Goal: Task Accomplishment & Management: Use online tool/utility

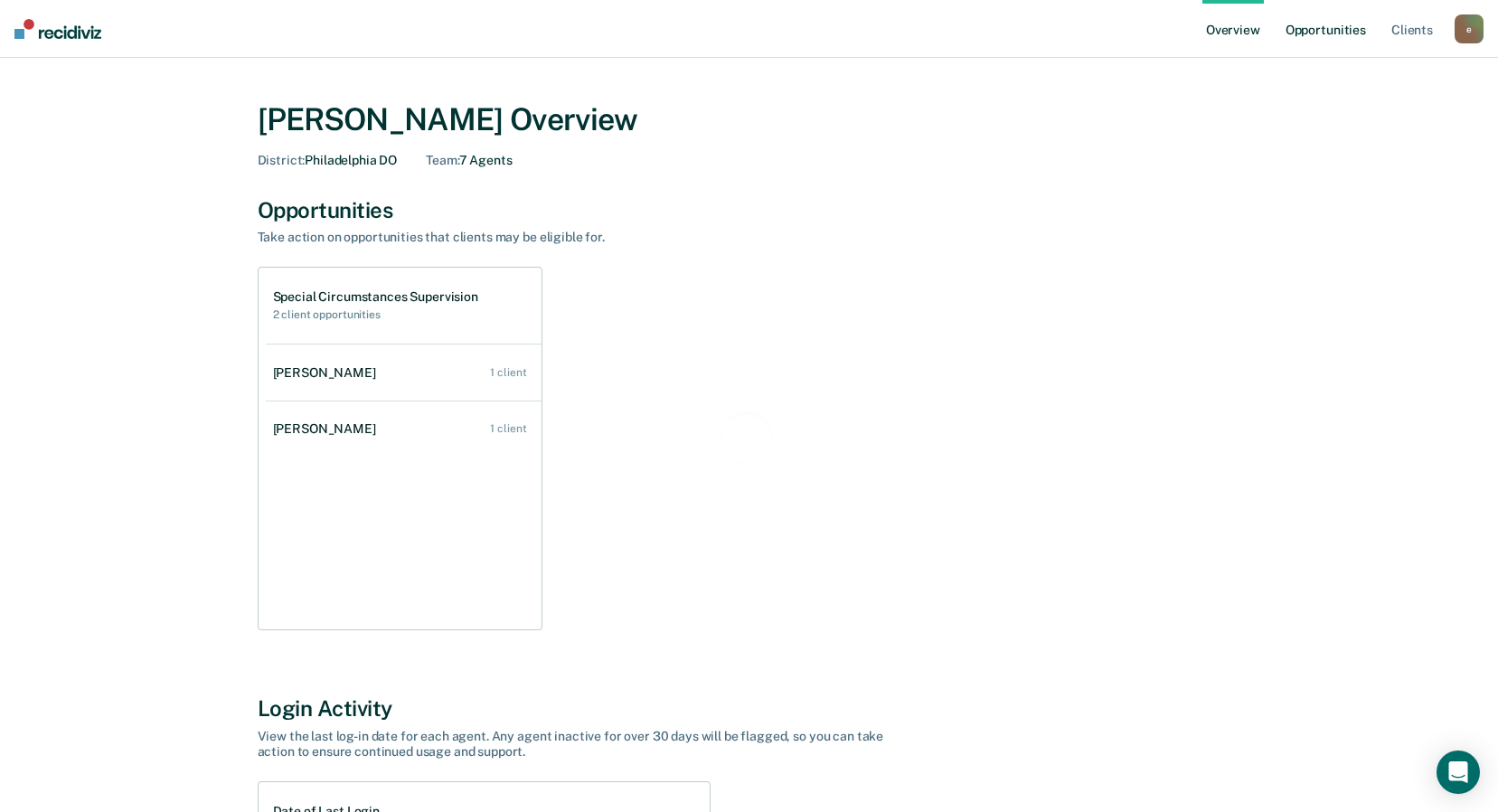
click at [1349, 26] on link "Opportunities" at bounding box center [1325, 29] width 87 height 58
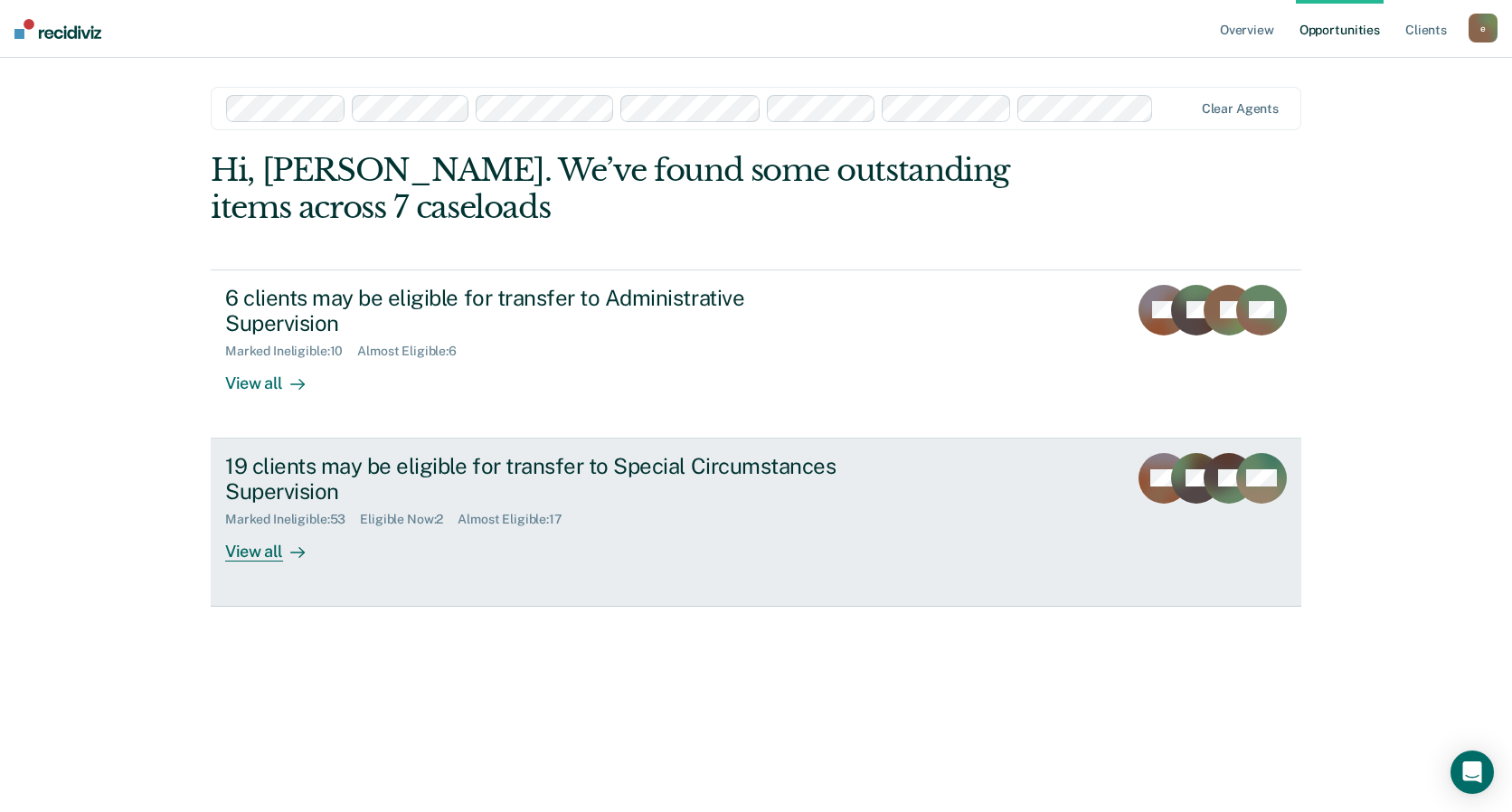
click at [296, 453] on div "19 clients may be eligible for transfer to Special Circumstances Supervision" at bounding box center [543, 479] width 635 height 52
